Goal: Task Accomplishment & Management: Use online tool/utility

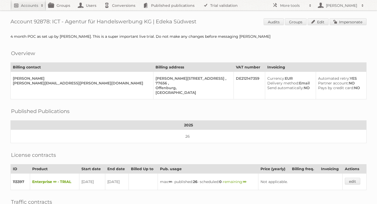
click at [33, 7] on h2 "Accounts" at bounding box center [29, 5] width 17 height 5
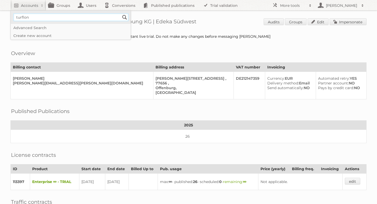
type input"] "Turflon"
click at [123, 17] on input "Search" at bounding box center [125, 17] width 8 height 8
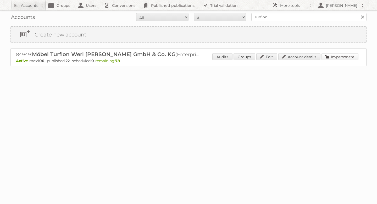
click at [332, 59] on link "Impersonate" at bounding box center [340, 56] width 37 height 7
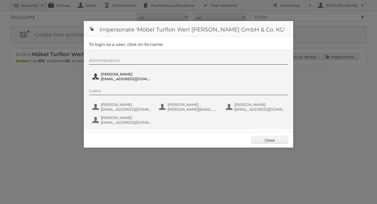
click at [119, 77] on span "[EMAIL_ADDRESS][DOMAIN_NAME]" at bounding box center [126, 79] width 51 height 5
